Goal: Check status: Check status

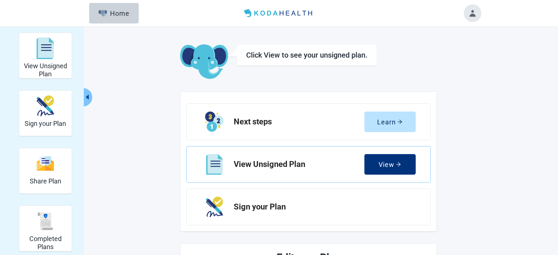
click at [202, 59] on img at bounding box center [204, 61] width 48 height 35
click at [313, 58] on div "Click View to see your unsigned plan." at bounding box center [306, 55] width 121 height 9
click at [246, 59] on div "Click View to see your unsigned plan." at bounding box center [307, 54] width 140 height 21
click at [244, 57] on div "Click View to see your unsigned plan." at bounding box center [307, 54] width 140 height 21
click at [45, 52] on img "View Unsigned Plan" at bounding box center [46, 48] width 18 height 22
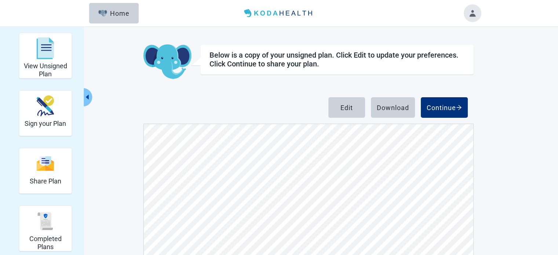
scroll to position [3254, 0]
click at [112, 14] on div "Home" at bounding box center [114, 13] width 32 height 7
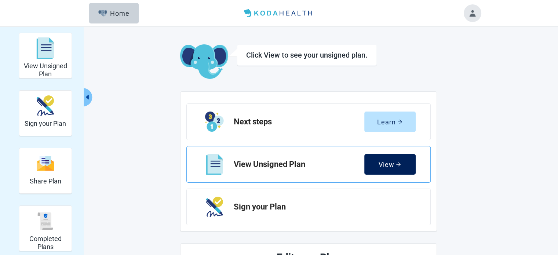
click at [389, 163] on div "View" at bounding box center [390, 164] width 22 height 7
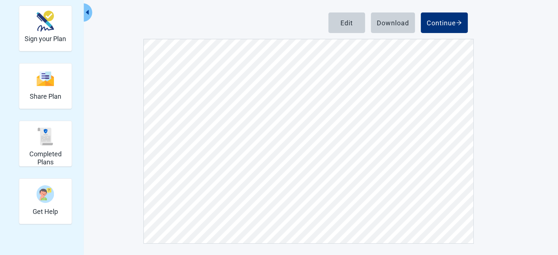
scroll to position [1907, 0]
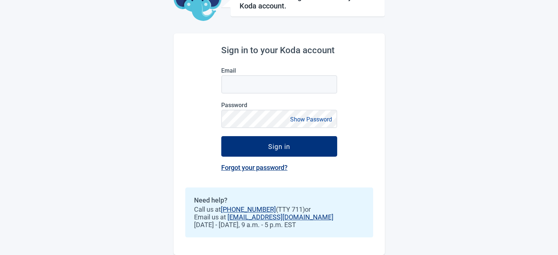
scroll to position [53, 0]
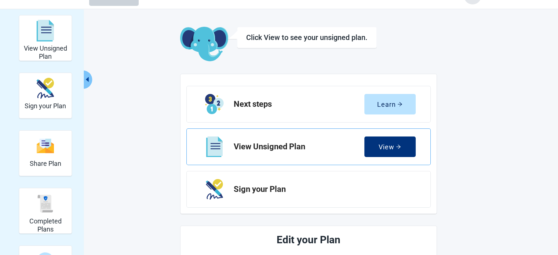
scroll to position [24, 0]
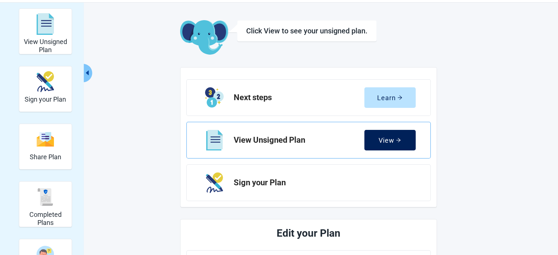
click at [383, 140] on div "View" at bounding box center [390, 140] width 22 height 7
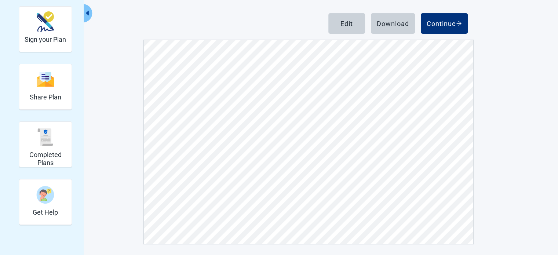
scroll to position [85, 0]
